Goal: Information Seeking & Learning: Learn about a topic

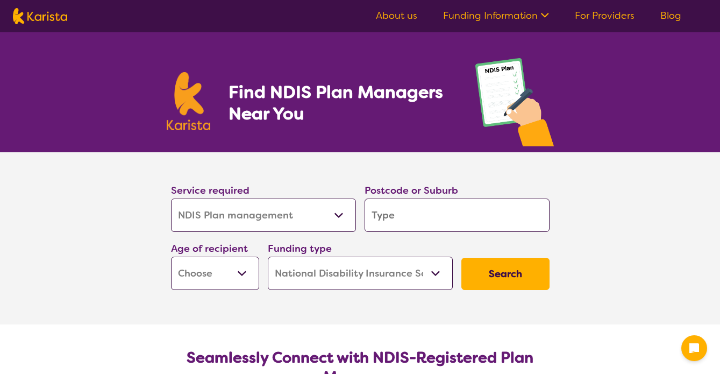
select select "NDIS Plan management"
select select "NDIS"
select select "NDIS Plan management"
select select "NDIS"
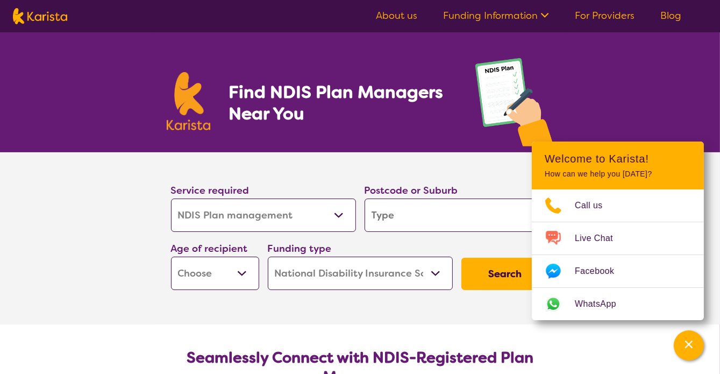
click at [435, 225] on input "search" at bounding box center [457, 214] width 185 height 33
type input "2"
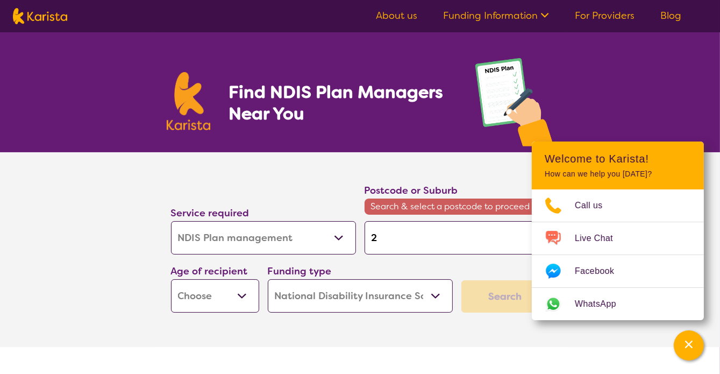
type input "21"
type input "219"
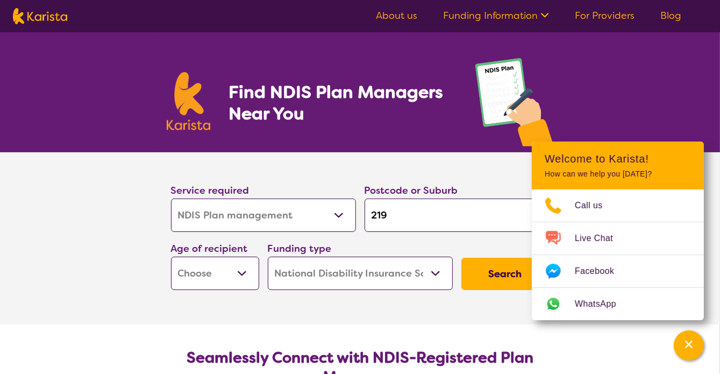
type input "2193"
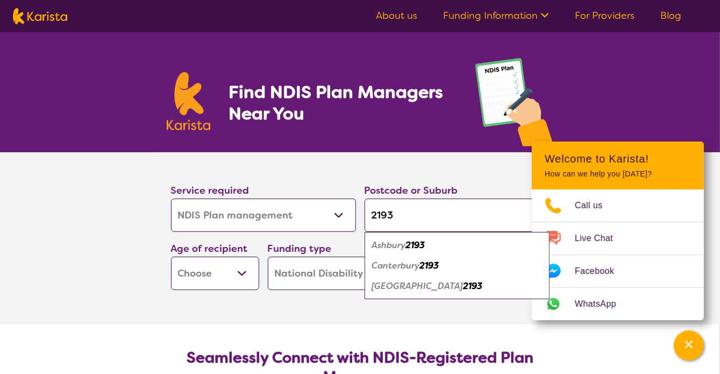
type input "2193"
click at [46, 212] on section "Service required Allied Health Assistant Assessment ([MEDICAL_DATA] or [MEDICAL…" at bounding box center [360, 238] width 720 height 172
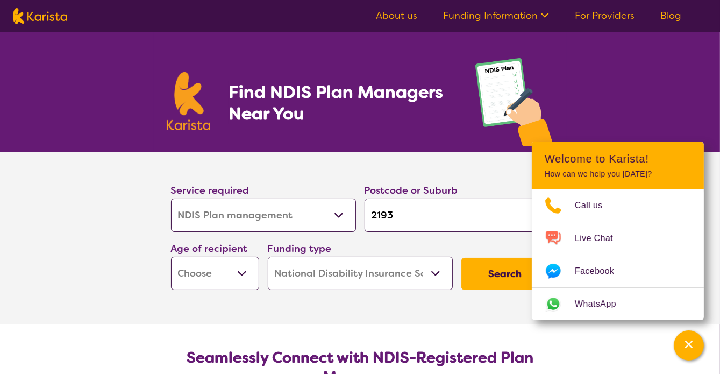
click at [202, 272] on select "Early Childhood - 0 to 9 Child - 10 to 11 Adolescent - 12 to 17 Adult - 18 to 6…" at bounding box center [215, 273] width 88 height 33
select select "AG"
click at [171, 257] on select "Early Childhood - 0 to 9 Child - 10 to 11 Adolescent - 12 to 17 Adult - 18 to 6…" at bounding box center [215, 273] width 88 height 33
select select "AG"
click at [502, 271] on button "Search" at bounding box center [505, 274] width 88 height 32
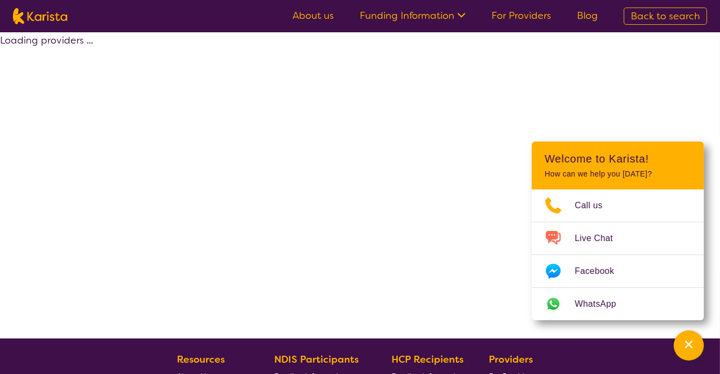
select select "by_score"
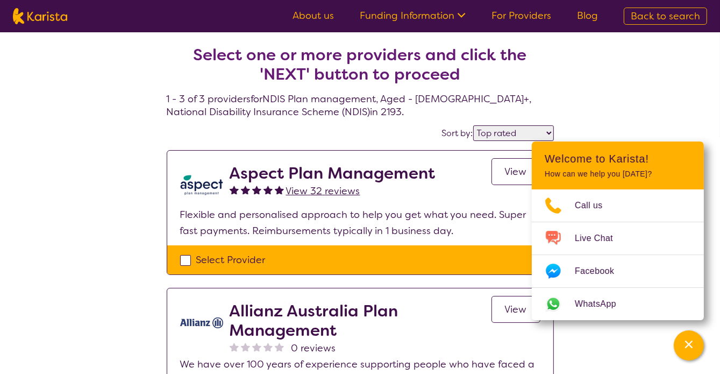
click at [622, 95] on div "Select one or more providers and click the 'NEXT' button to proceed 1 - 3 of 3 …" at bounding box center [360, 324] width 720 height 584
select select "NDIS Plan management"
select select "AG"
select select "NDIS"
select select "NDIS Plan management"
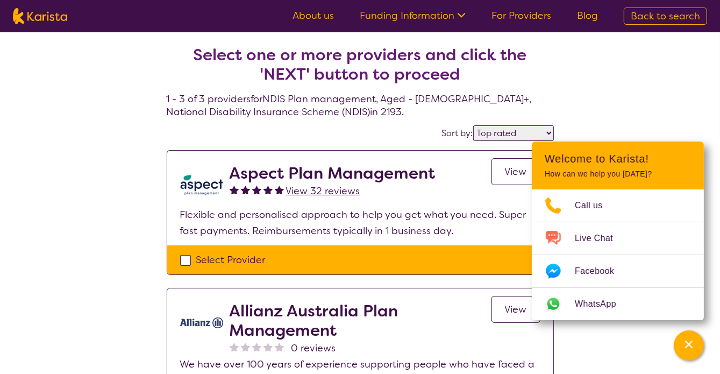
select select "AG"
select select "NDIS"
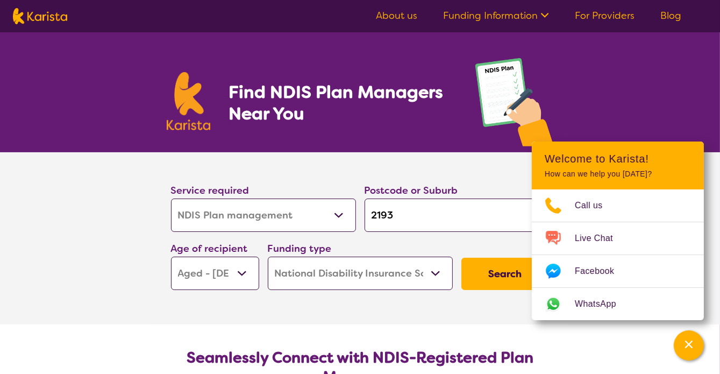
click at [244, 276] on select "Early Childhood - 0 to 9 Child - 10 to 11 Adolescent - 12 to 17 Adult - 18 to 6…" at bounding box center [215, 273] width 88 height 33
select select "AD"
click at [171, 257] on select "Early Childhood - 0 to 9 Child - 10 to 11 Adolescent - 12 to 17 Adult - 18 to 6…" at bounding box center [215, 273] width 88 height 33
select select "AD"
click at [501, 266] on button "Search" at bounding box center [505, 274] width 88 height 32
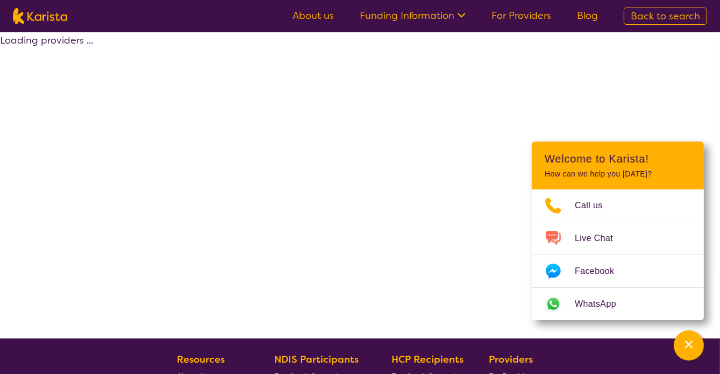
select select "by_score"
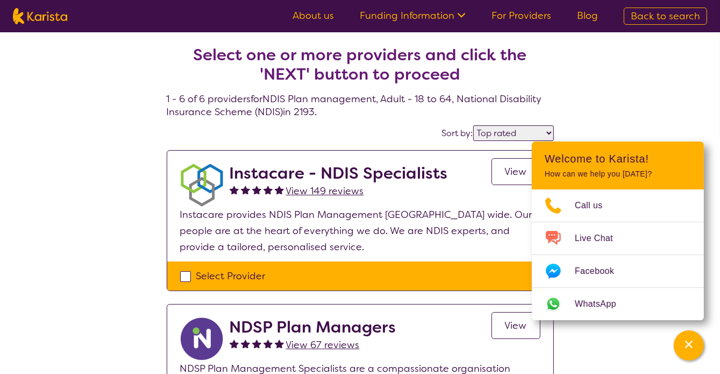
scroll to position [54, 0]
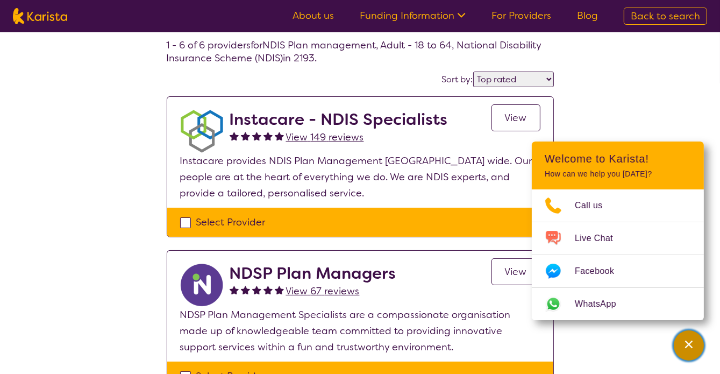
click at [689, 345] on icon "Channel Menu" at bounding box center [689, 344] width 8 height 8
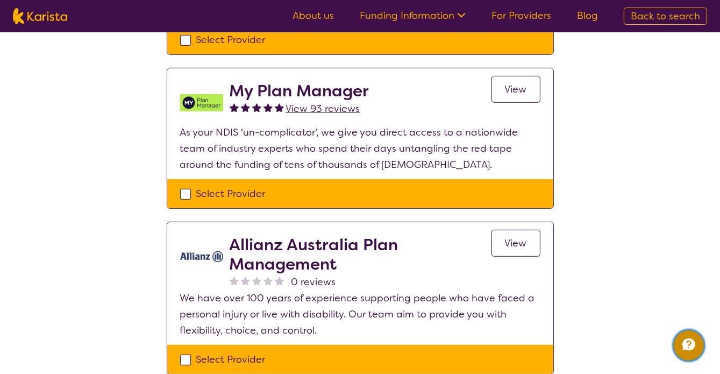
scroll to position [430, 0]
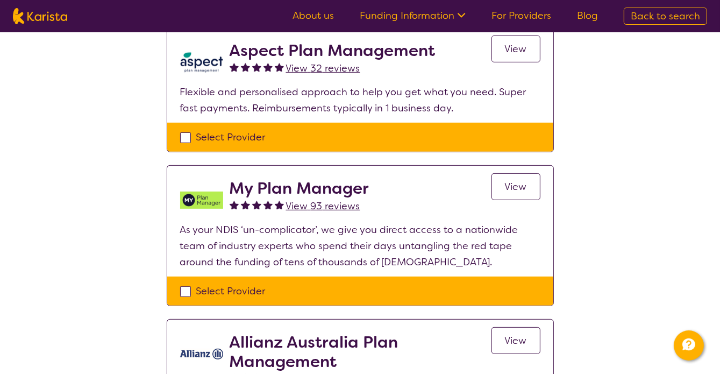
click at [514, 179] on link "View" at bounding box center [516, 186] width 49 height 27
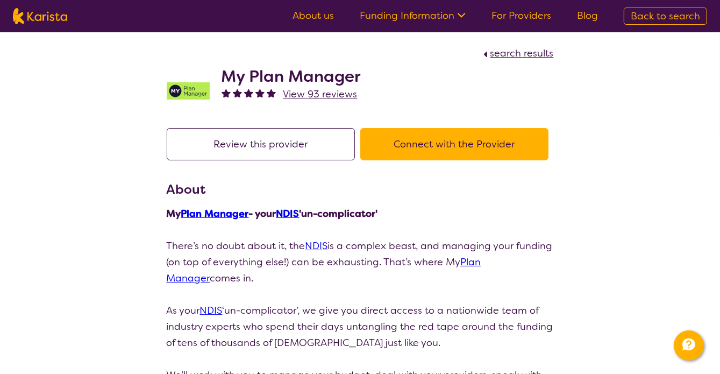
click at [416, 13] on link "Funding Information" at bounding box center [413, 15] width 106 height 13
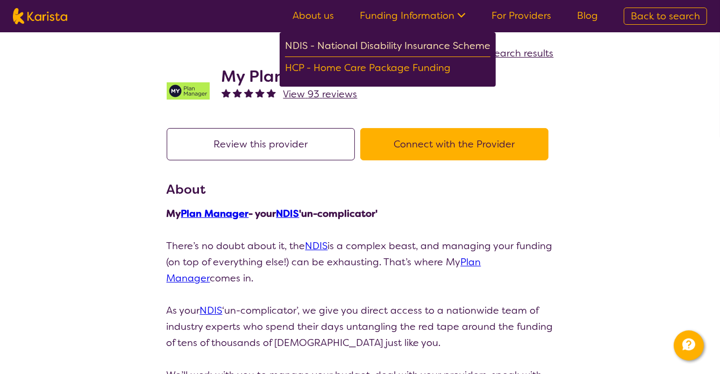
click at [412, 45] on div "NDIS - National Disability Insurance Scheme" at bounding box center [387, 47] width 205 height 19
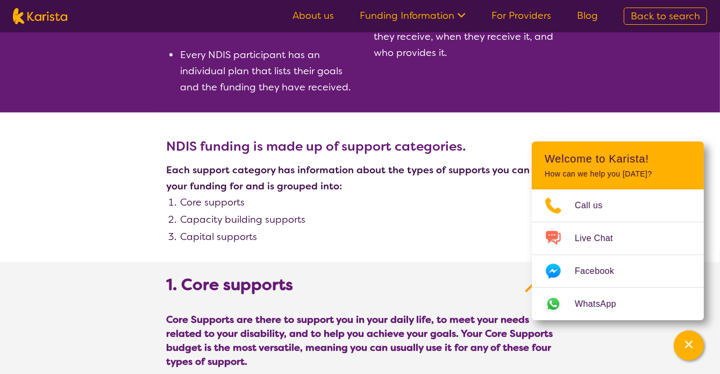
scroll to position [484, 0]
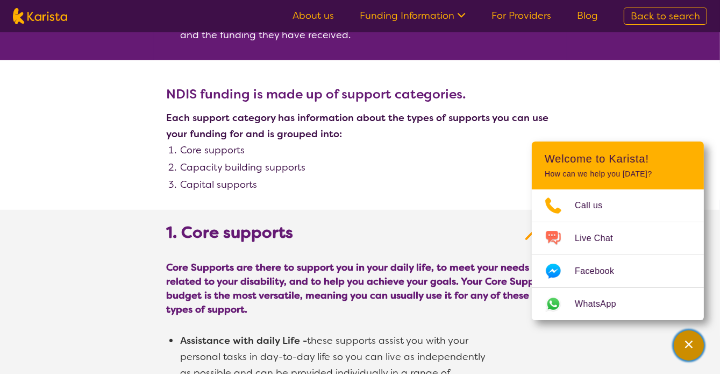
click at [689, 345] on icon "Channel Menu" at bounding box center [689, 344] width 8 height 8
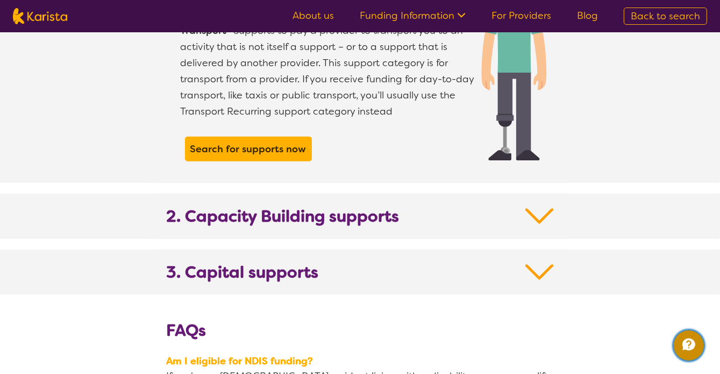
scroll to position [1129, 0]
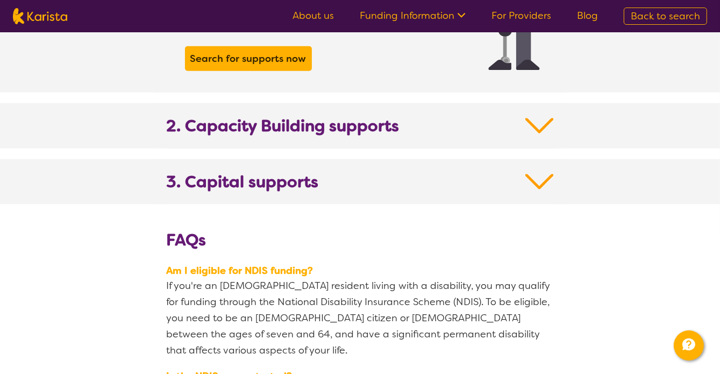
click at [538, 172] on img at bounding box center [539, 181] width 29 height 19
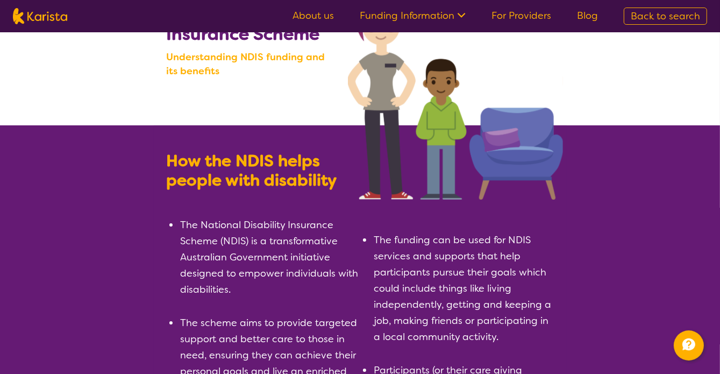
scroll to position [0, 0]
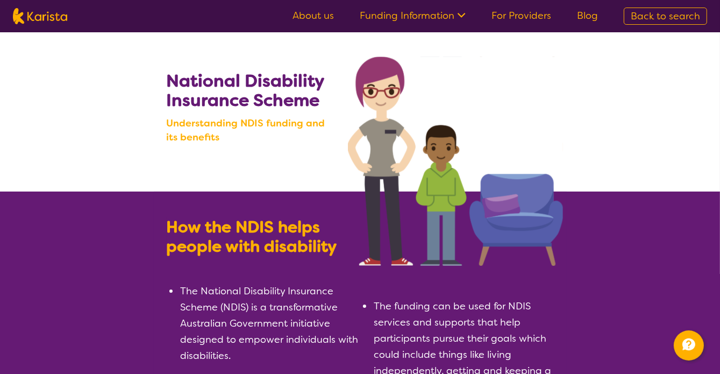
click at [523, 14] on link "For Providers" at bounding box center [522, 15] width 60 height 13
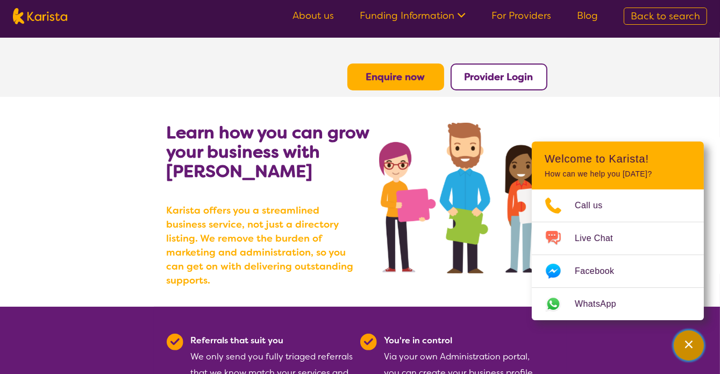
click at [685, 344] on icon "Channel Menu" at bounding box center [689, 344] width 11 height 11
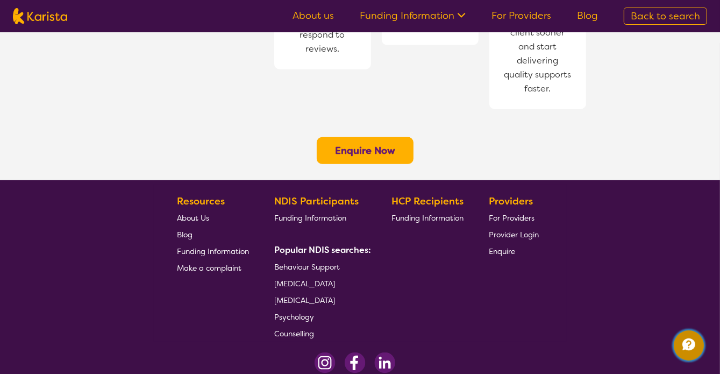
scroll to position [914, 0]
